Goal: Transaction & Acquisition: Book appointment/travel/reservation

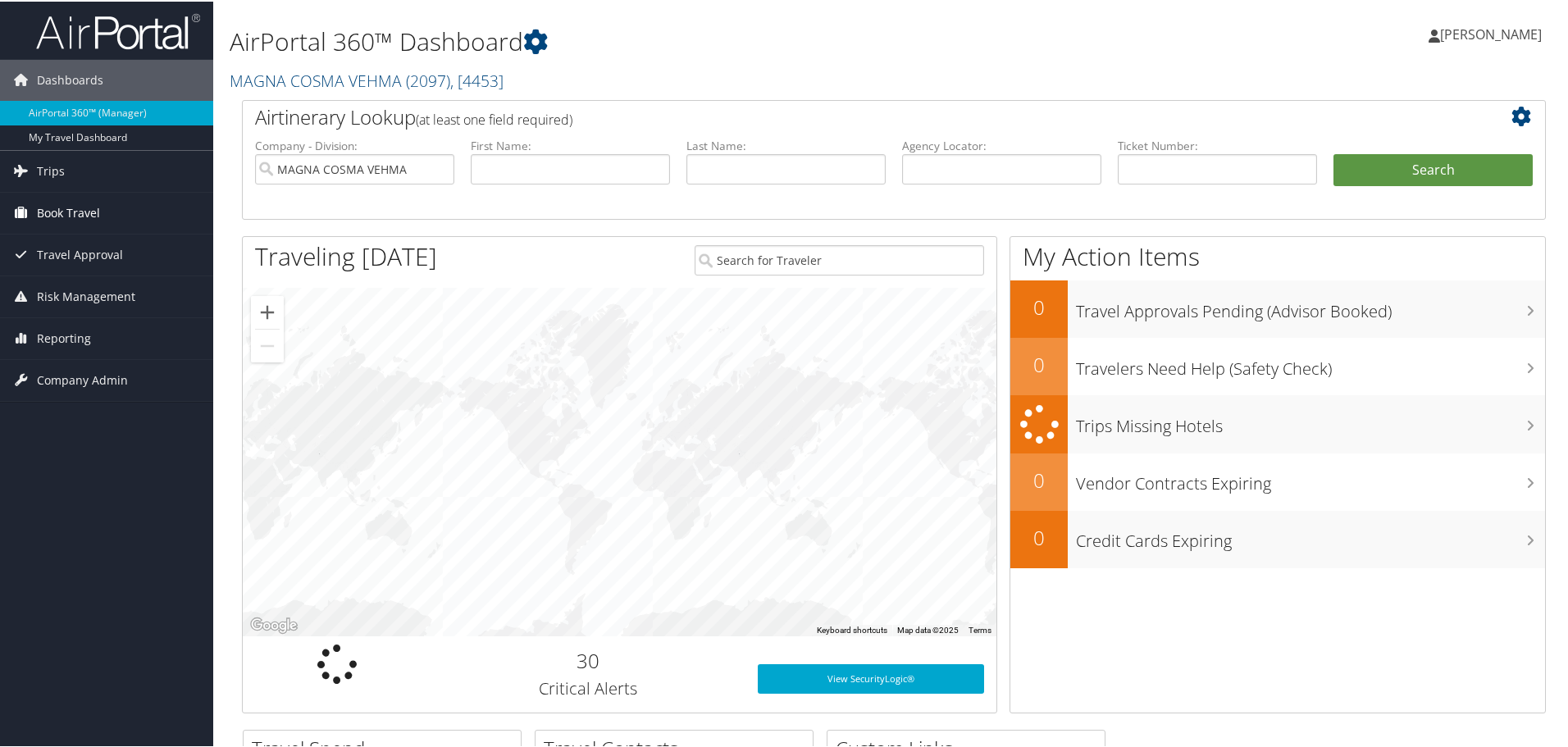
click at [51, 215] on span "Book Travel" at bounding box center [68, 211] width 63 height 41
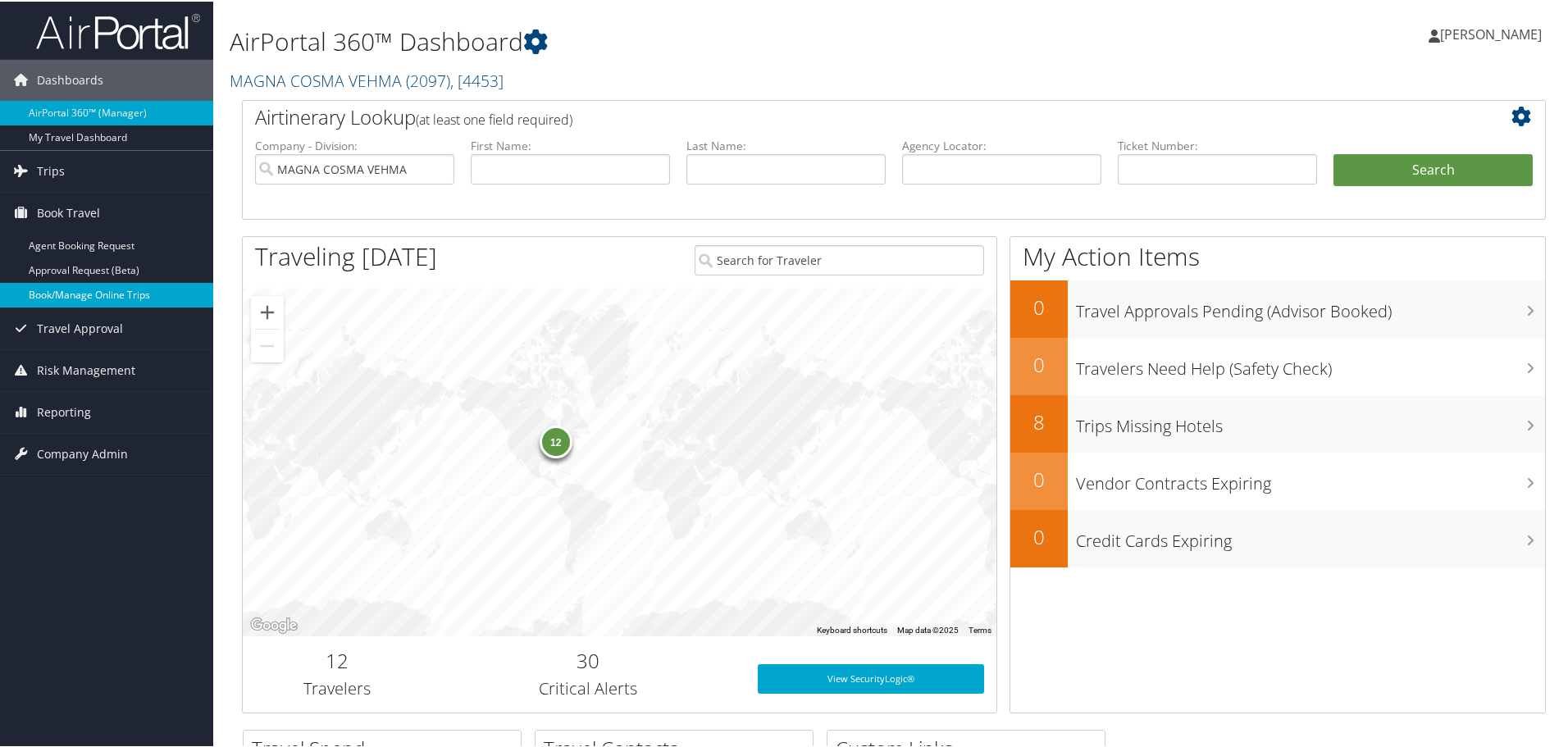
click at [61, 285] on link "Book/Manage Online Trips" at bounding box center [106, 293] width 213 height 25
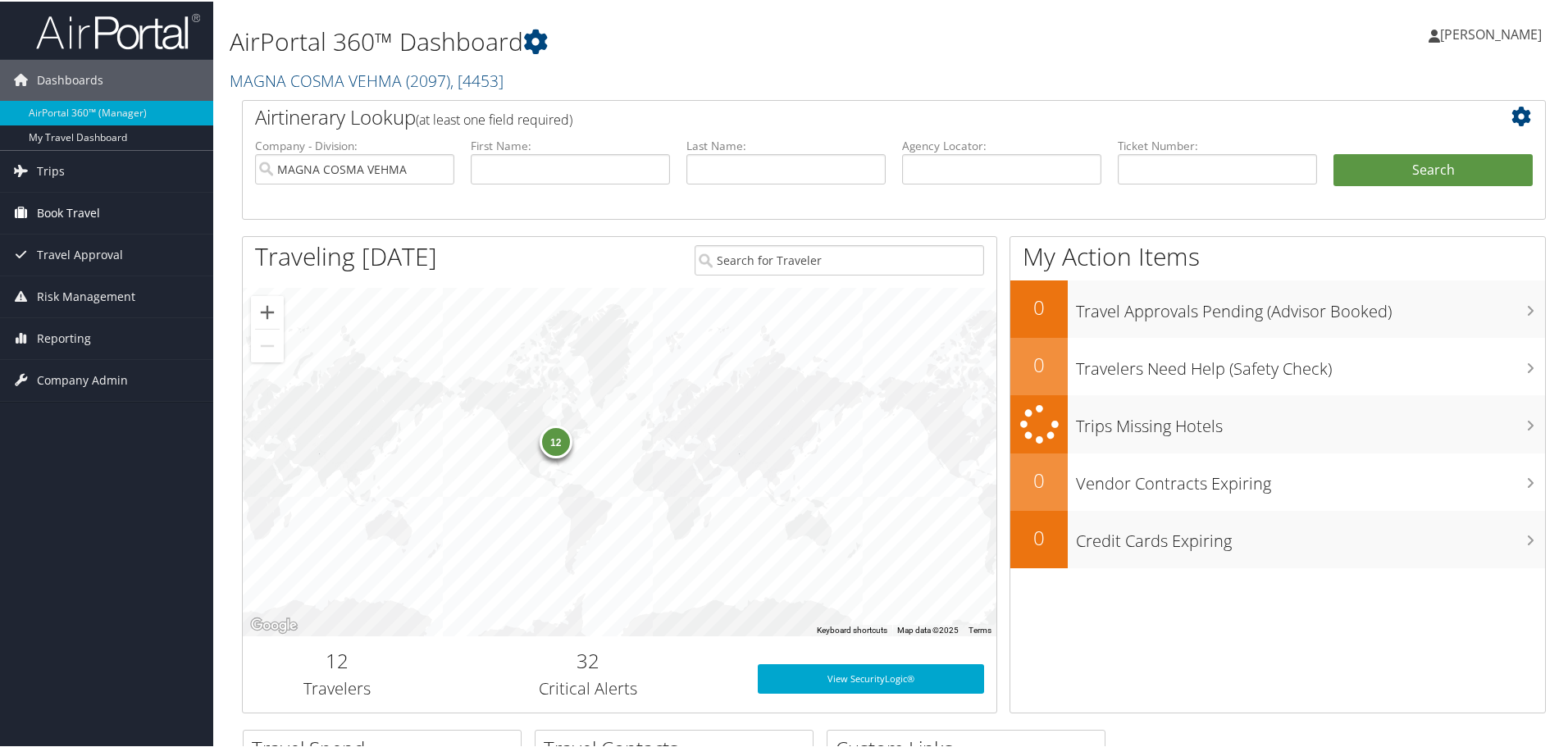
click at [52, 210] on span "Book Travel" at bounding box center [68, 211] width 63 height 41
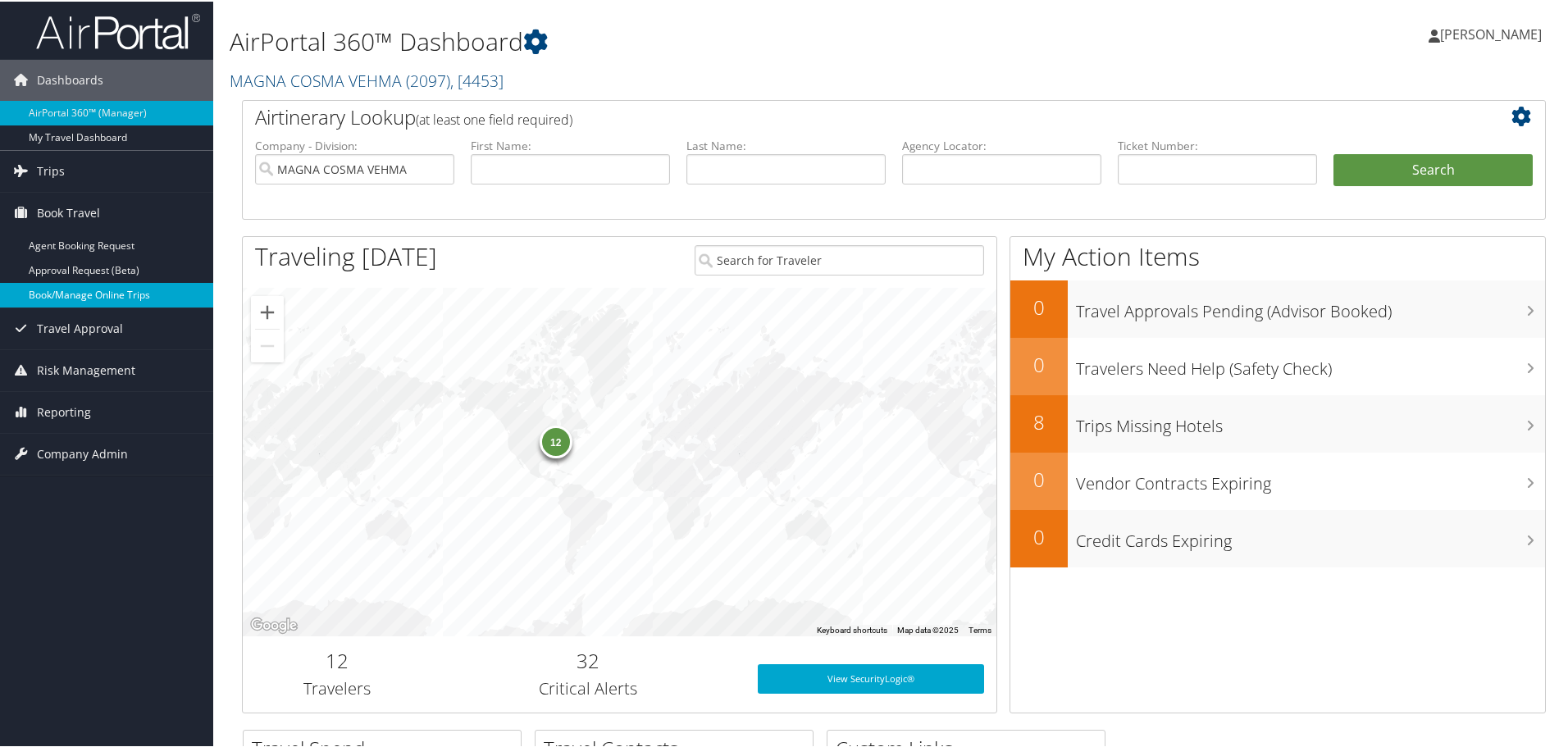
click at [70, 293] on link "Book/Manage Online Trips" at bounding box center [106, 293] width 213 height 25
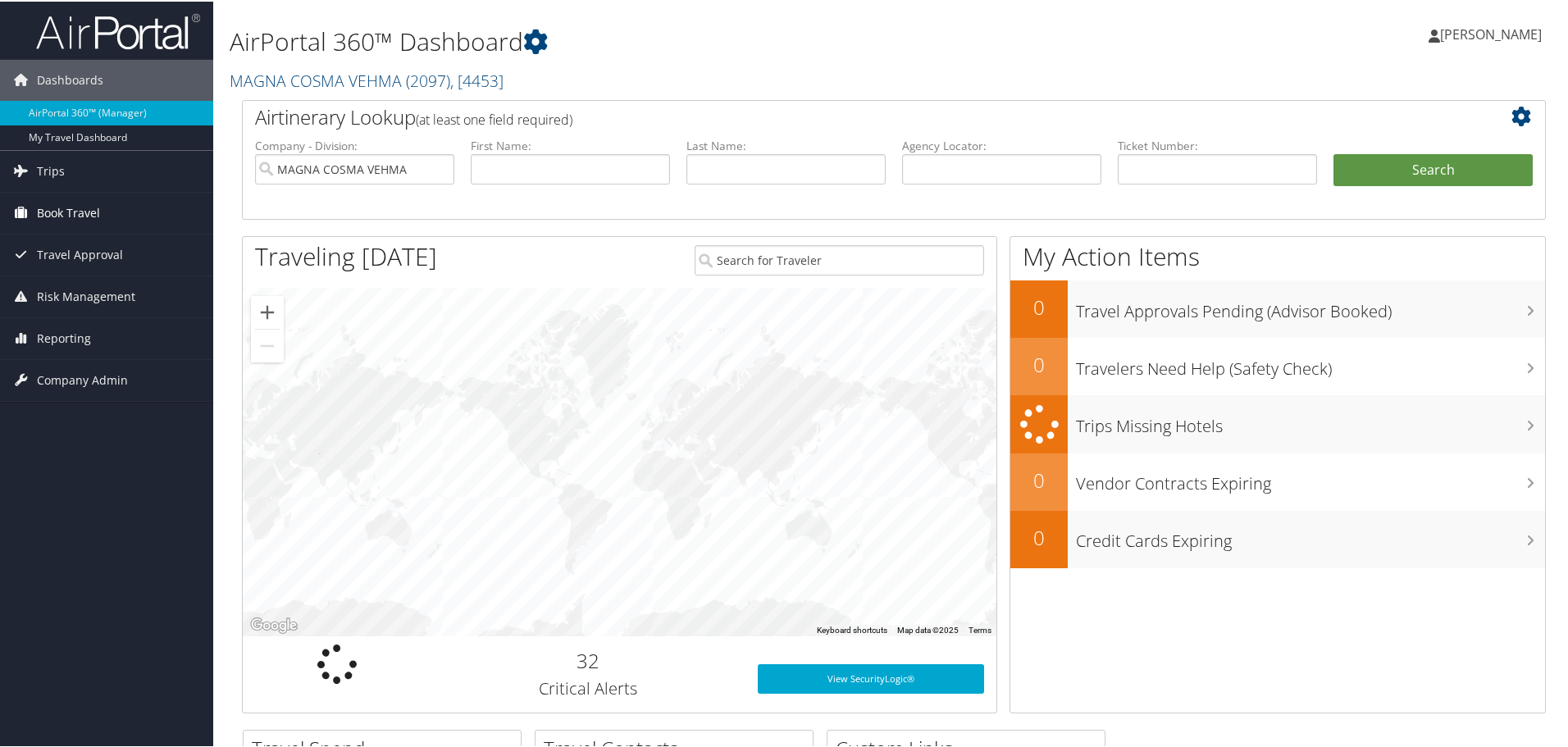
click at [104, 215] on link "Book Travel" at bounding box center [106, 211] width 213 height 41
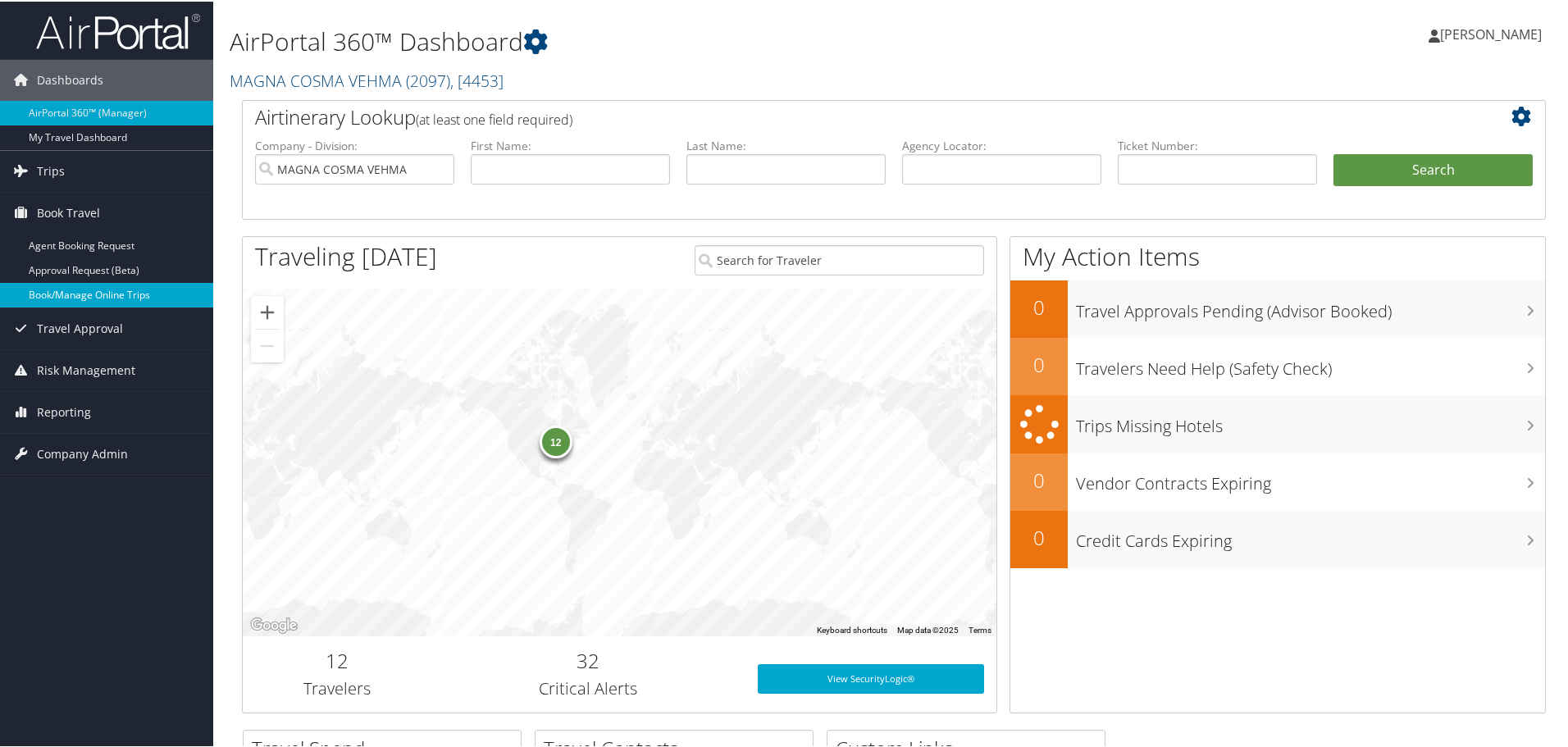
click at [94, 288] on link "Book/Manage Online Trips" at bounding box center [106, 293] width 213 height 25
